Goal: Information Seeking & Learning: Learn about a topic

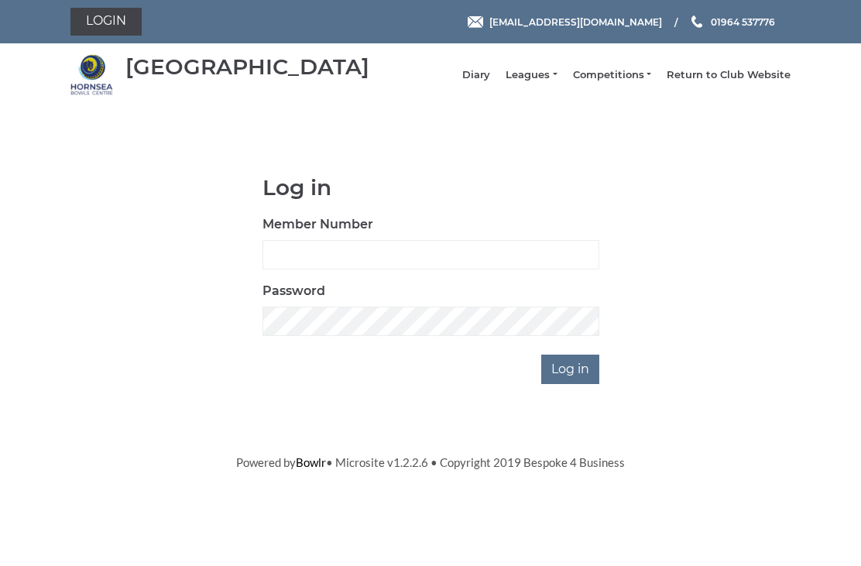
click at [554, 78] on link "Leagues" at bounding box center [531, 75] width 51 height 14
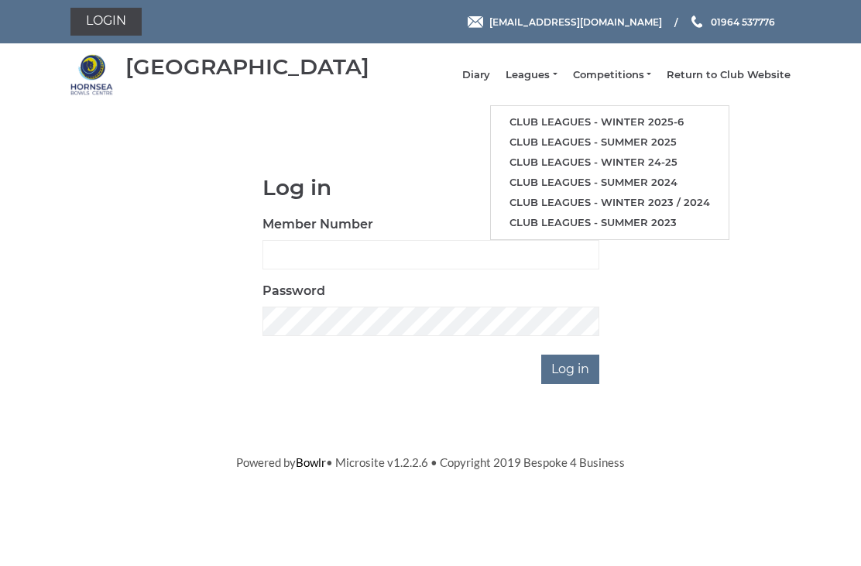
click at [596, 124] on link "Club leagues - Winter 2025-6" at bounding box center [610, 122] width 238 height 20
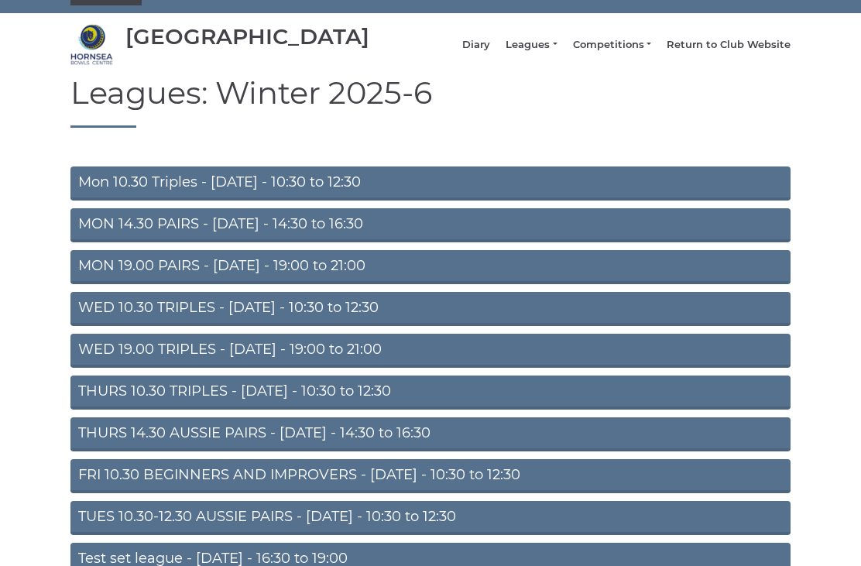
scroll to position [78, 0]
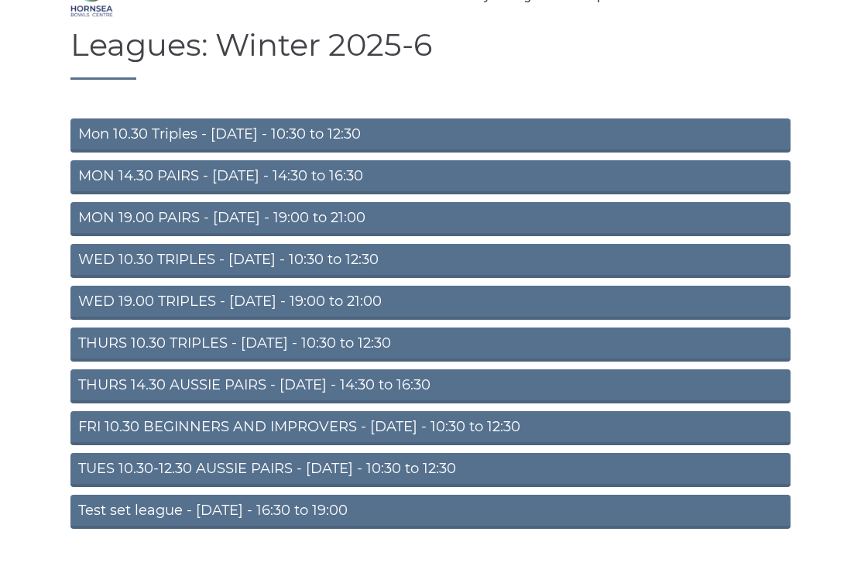
click at [272, 487] on link "TUES 10.30-12.30 AUSSIE PAIRS - Tuesday - 10:30 to 12:30" at bounding box center [430, 470] width 720 height 34
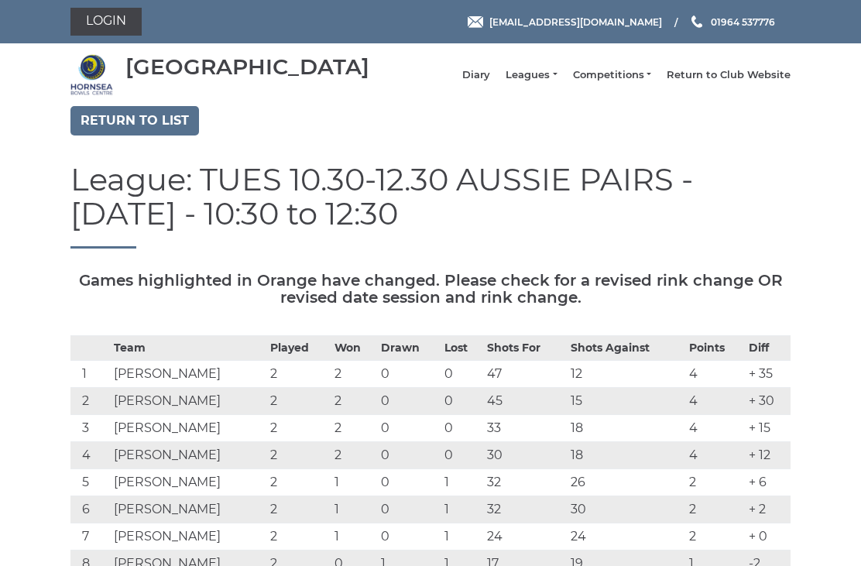
click at [551, 80] on link "Leagues" at bounding box center [531, 75] width 51 height 14
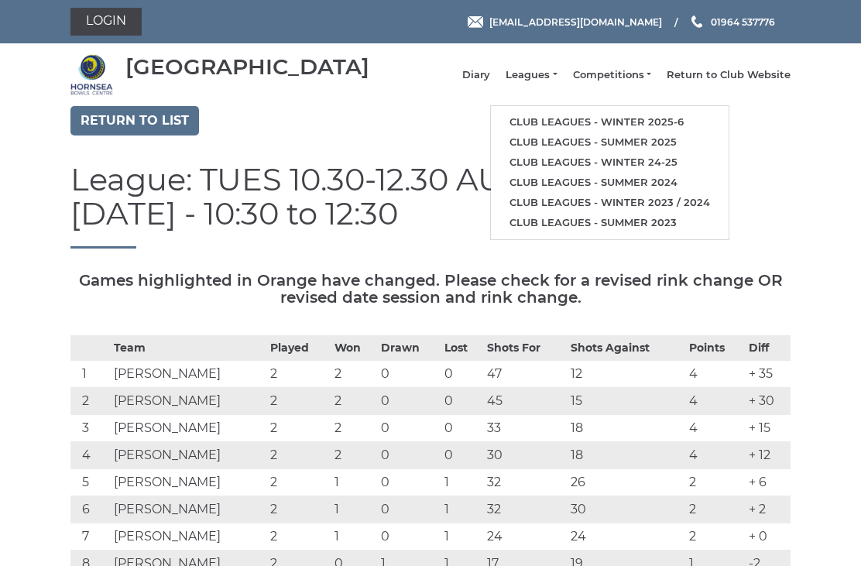
click at [557, 82] on link "Leagues" at bounding box center [531, 75] width 51 height 14
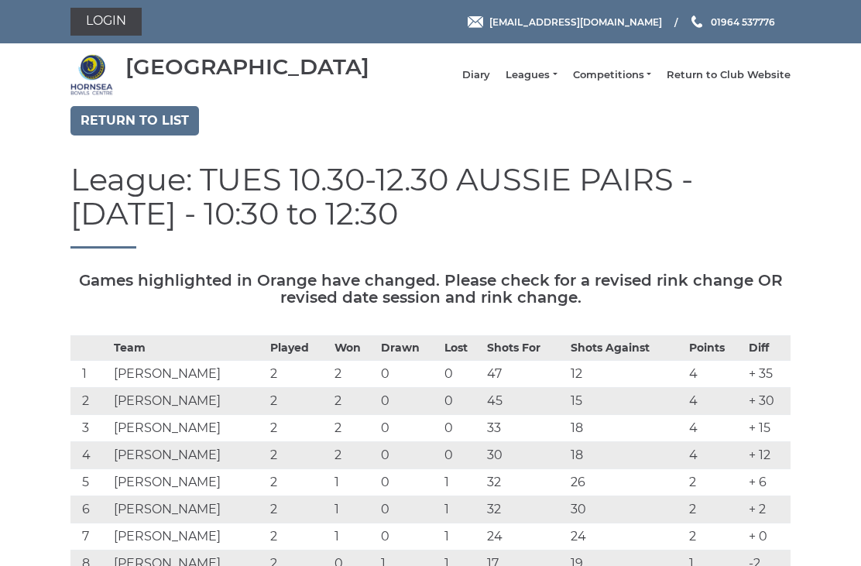
click at [132, 134] on link "Return to list" at bounding box center [134, 120] width 129 height 29
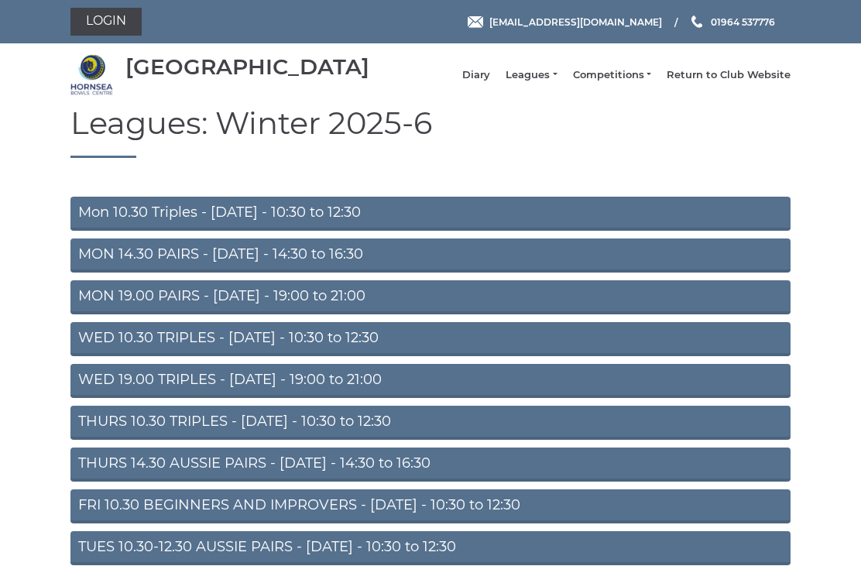
click at [296, 392] on link "WED 19.00 TRIPLES - [DATE] - 19:00 to 21:00" at bounding box center [430, 381] width 720 height 34
